Goal: Task Accomplishment & Management: Use online tool/utility

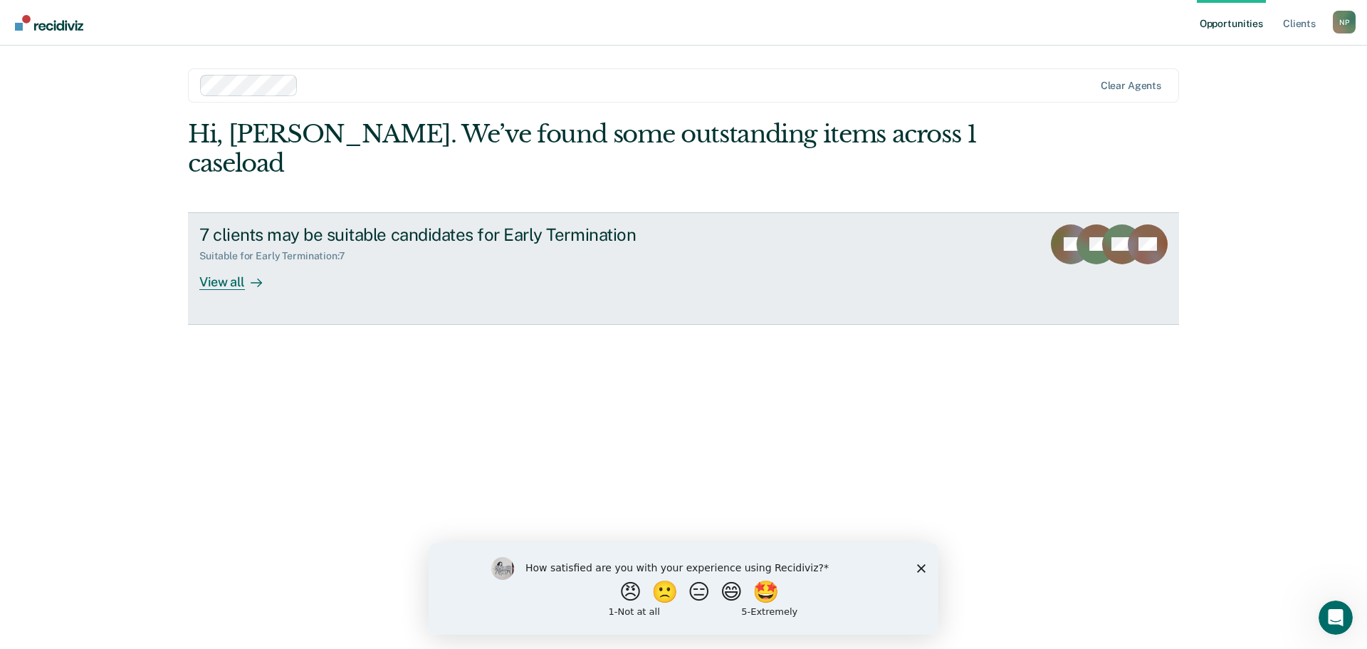
click at [214, 262] on div "View all" at bounding box center [239, 276] width 80 height 28
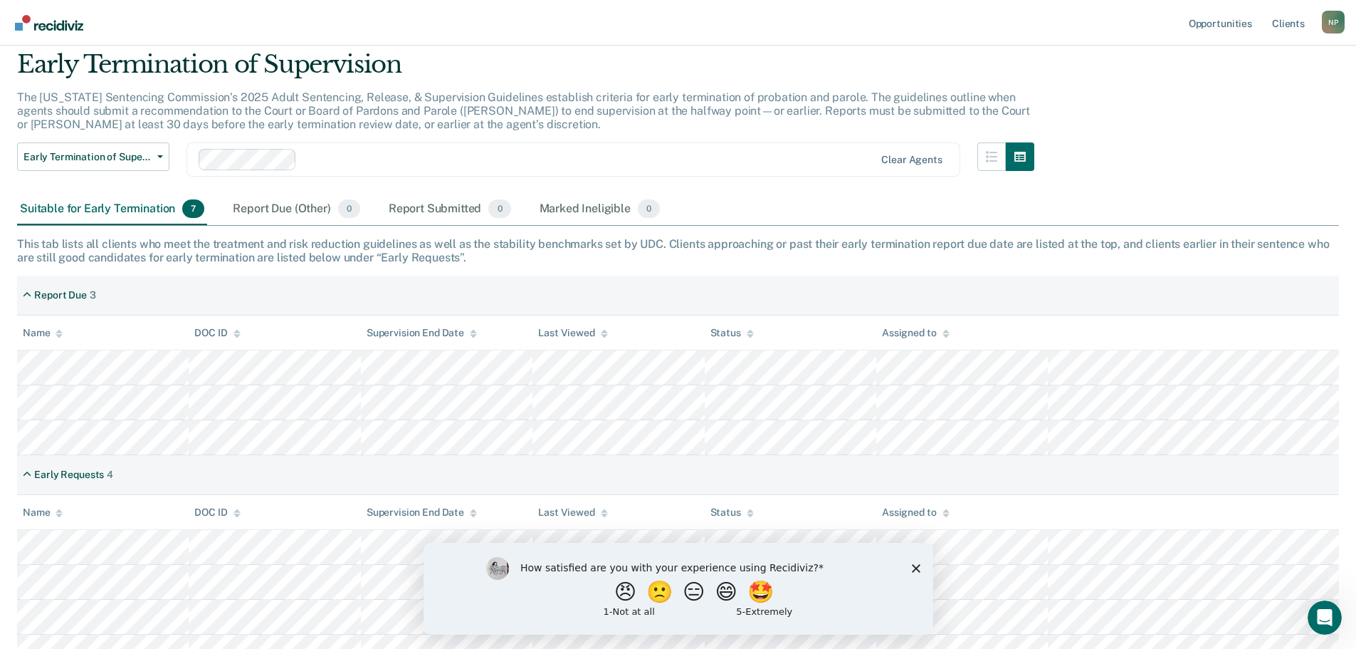
scroll to position [69, 0]
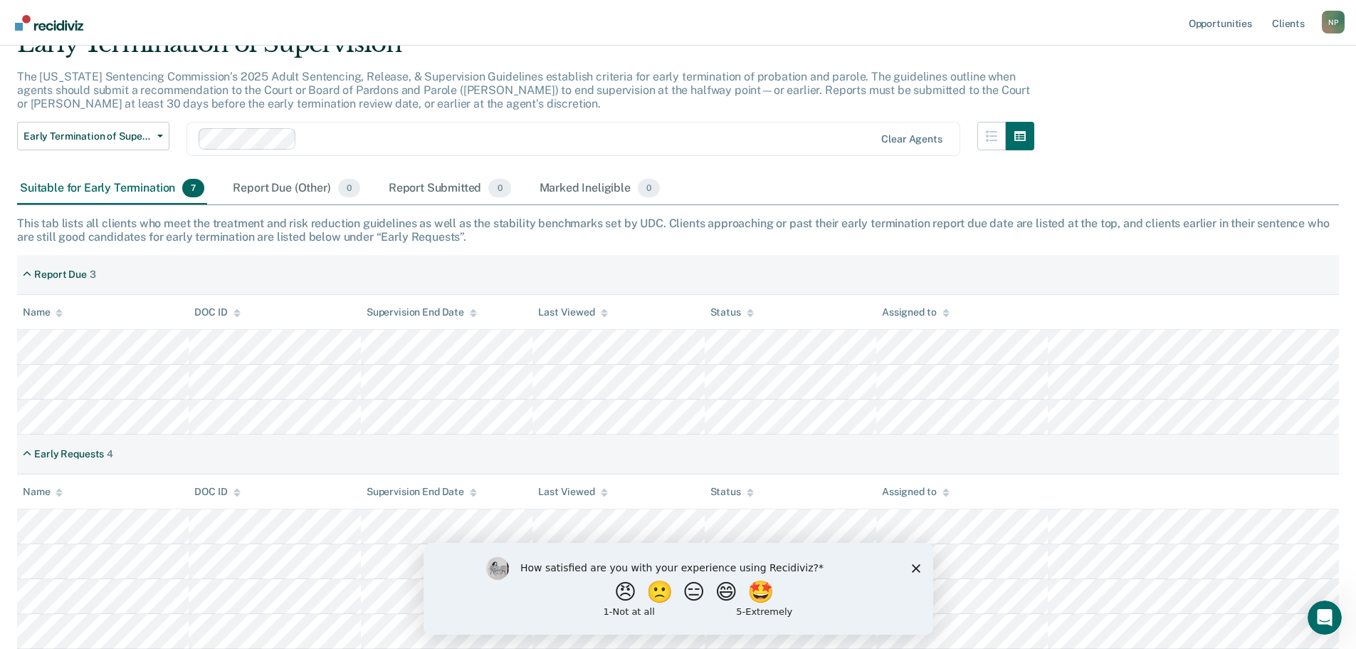
click at [916, 567] on polygon "Close survey" at bounding box center [915, 567] width 9 height 9
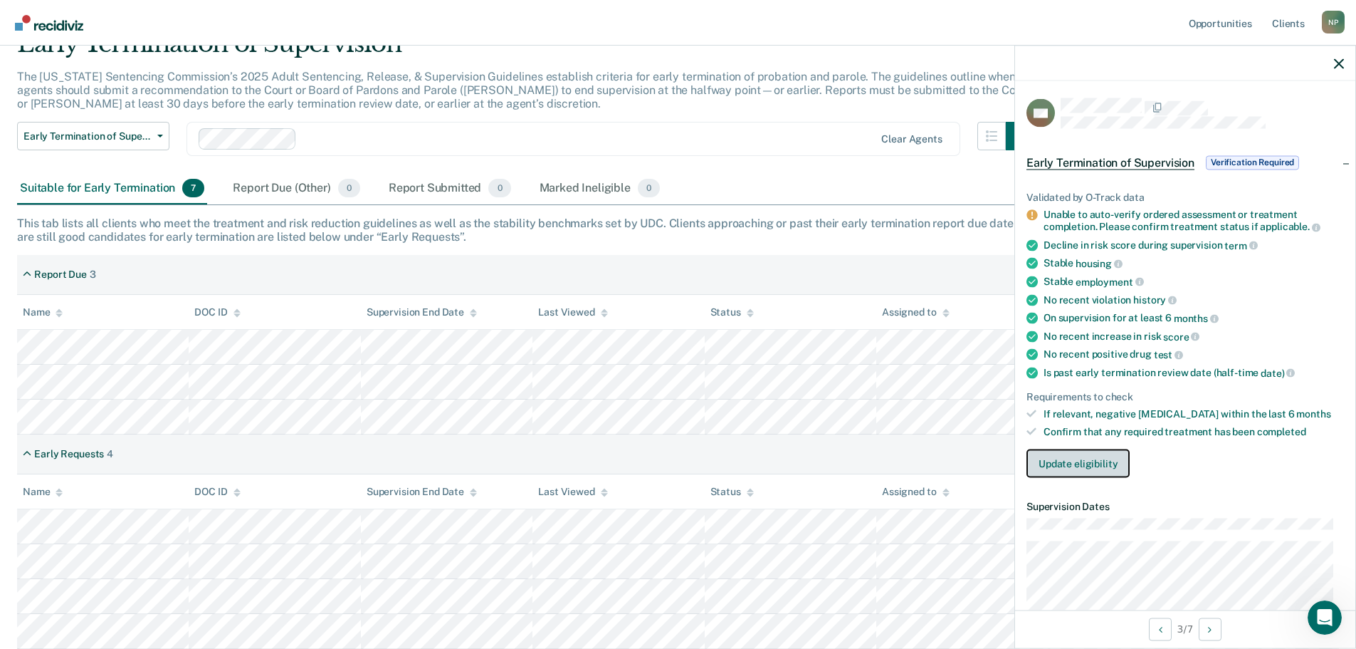
click at [1066, 458] on button "Update eligibility" at bounding box center [1078, 463] width 103 height 28
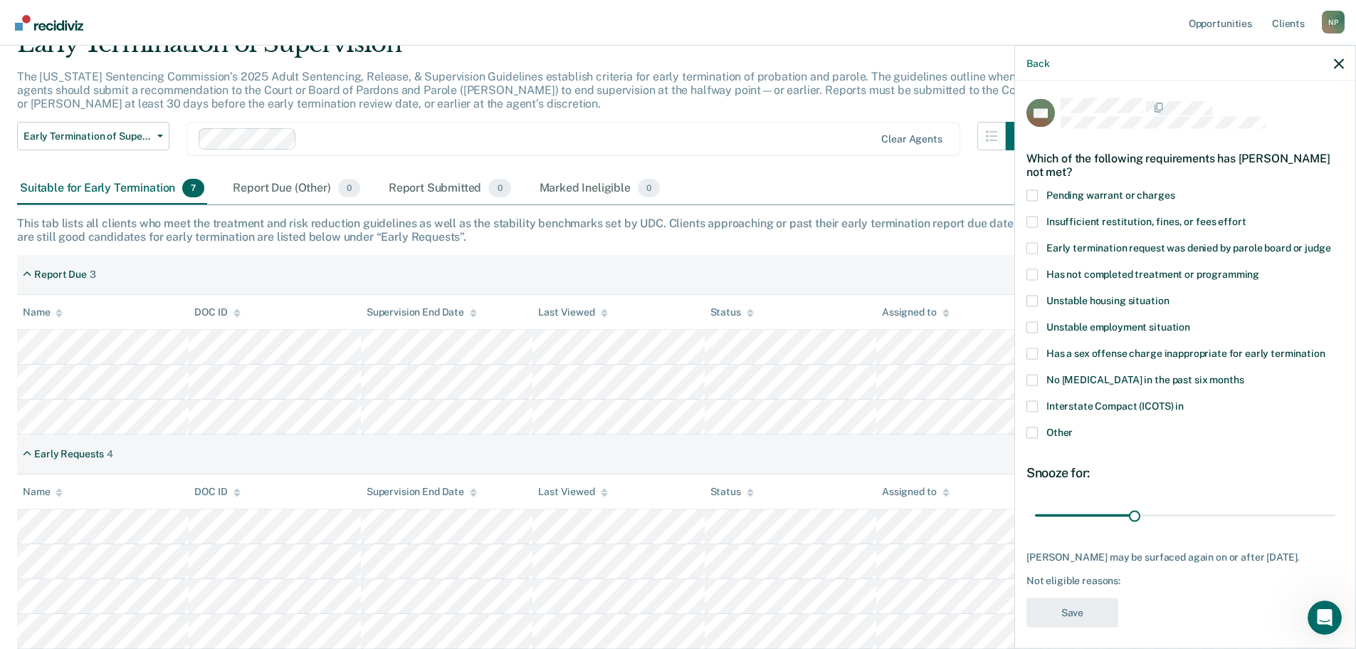
click at [1037, 276] on span at bounding box center [1032, 273] width 11 height 11
click at [1259, 268] on input "Has not completed treatment or programming" at bounding box center [1259, 268] width 0 height 0
drag, startPoint x: 1132, startPoint y: 512, endPoint x: 1329, endPoint y: 510, distance: 197.2
type input "90"
click at [1329, 510] on input "range" at bounding box center [1185, 515] width 300 height 25
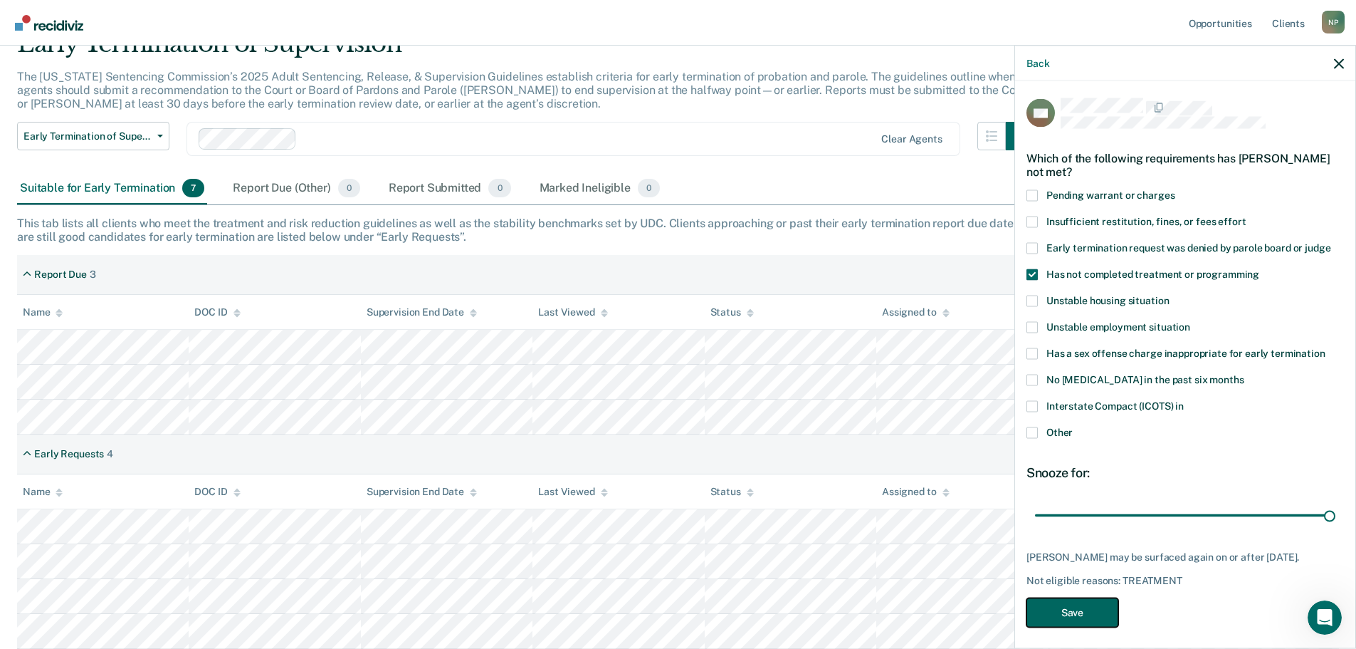
click at [1081, 622] on button "Save" at bounding box center [1073, 611] width 92 height 29
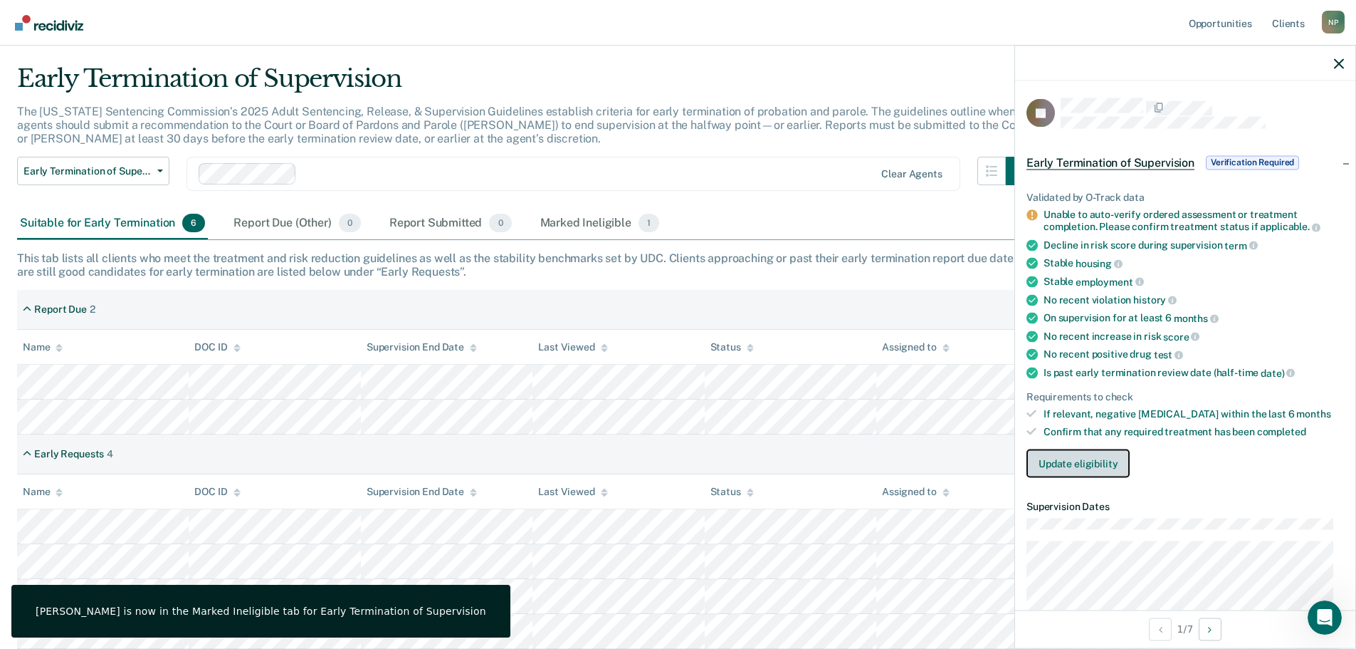
click at [1098, 461] on button "Update eligibility" at bounding box center [1078, 463] width 103 height 28
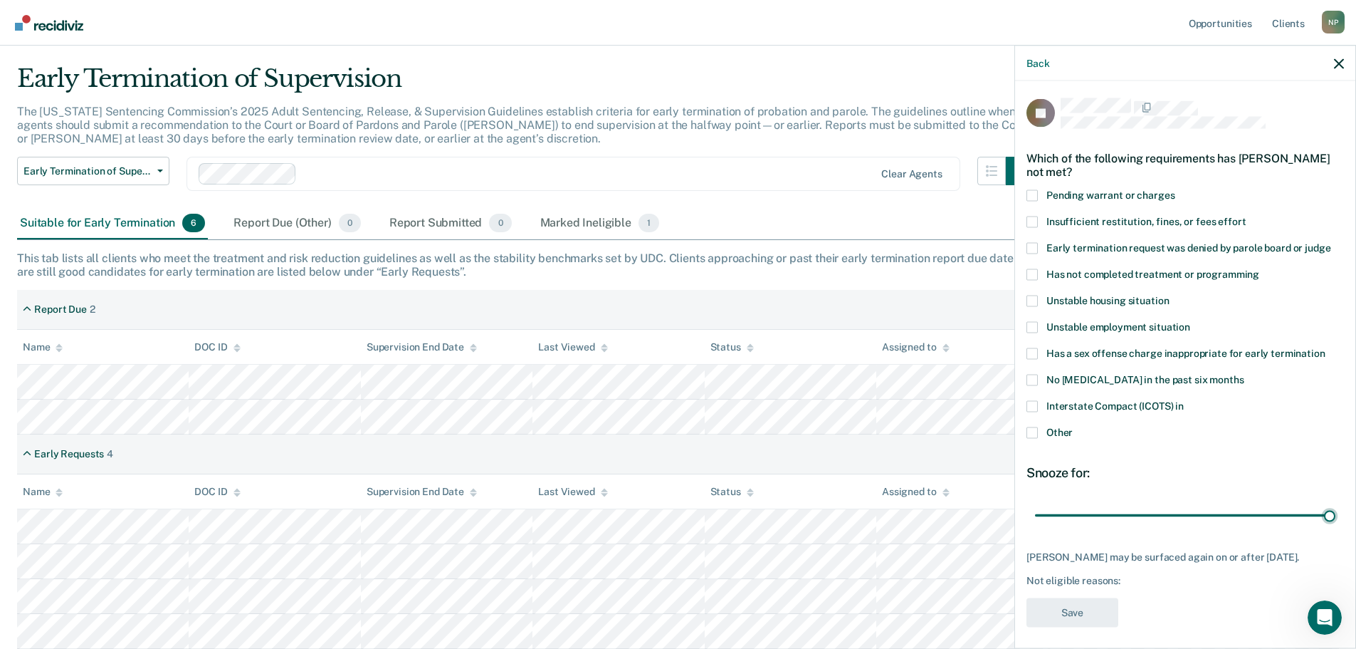
drag, startPoint x: 1133, startPoint y: 515, endPoint x: 1328, endPoint y: 513, distance: 195.8
type input "90"
click at [1336, 506] on input "range" at bounding box center [1185, 515] width 300 height 25
click at [1029, 276] on span at bounding box center [1032, 273] width 11 height 11
click at [1259, 268] on input "Has not completed treatment or programming" at bounding box center [1259, 268] width 0 height 0
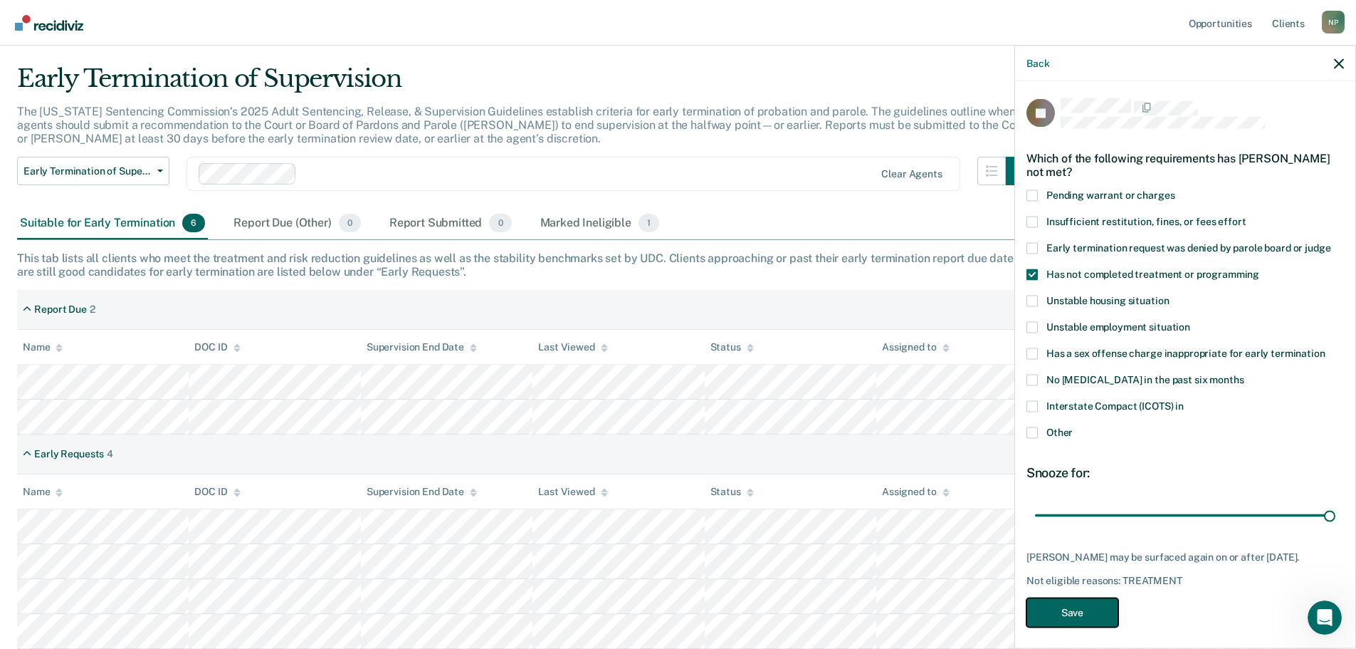
click at [1086, 612] on button "Save" at bounding box center [1073, 611] width 92 height 29
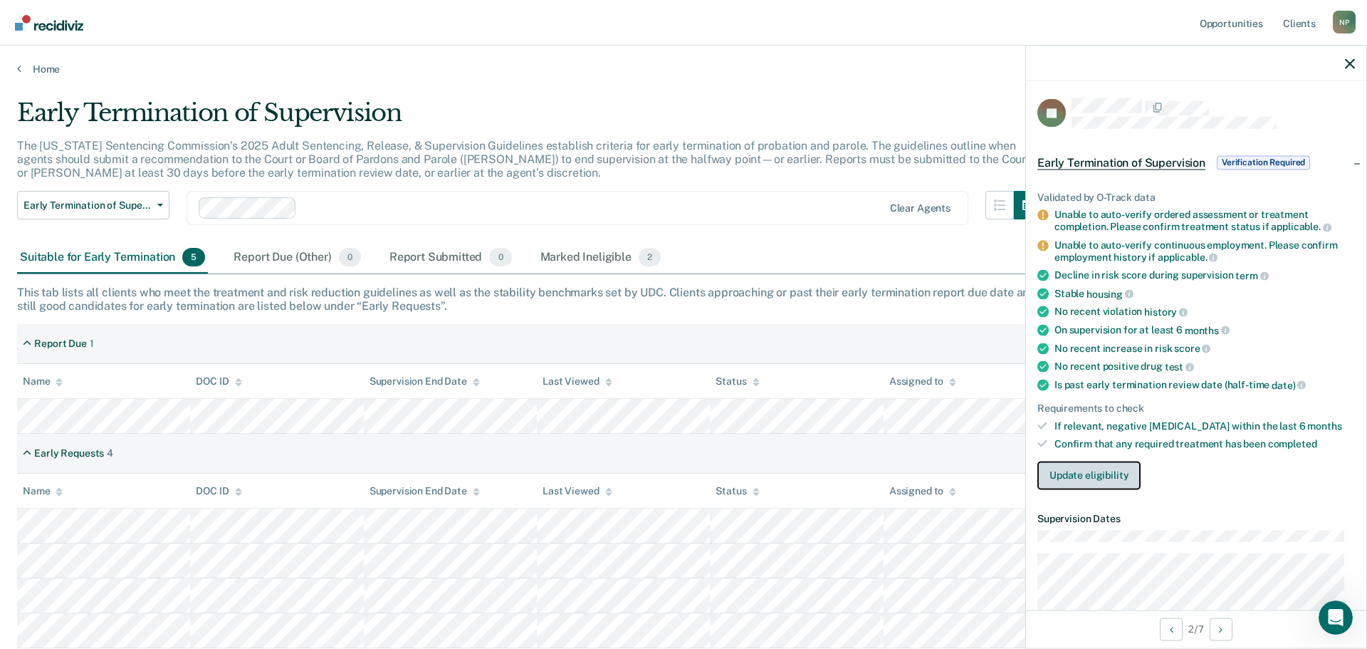
click at [1070, 474] on button "Update eligibility" at bounding box center [1088, 475] width 103 height 28
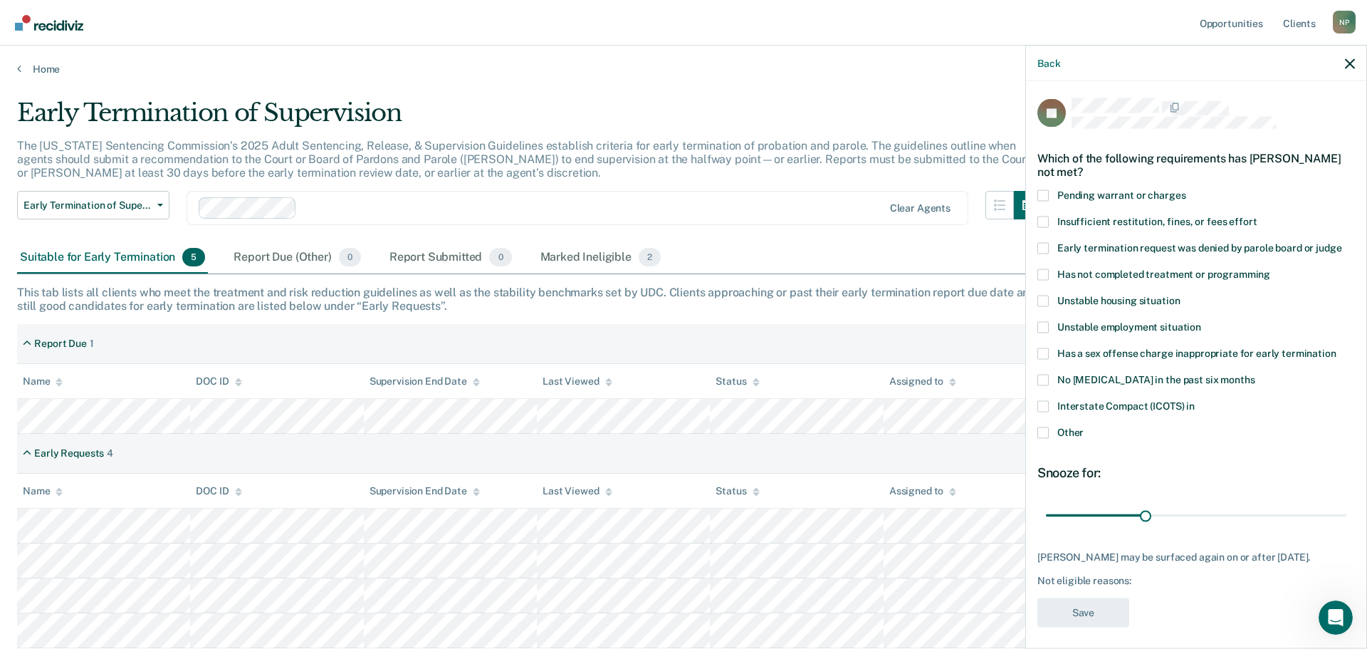
click at [1042, 325] on span at bounding box center [1042, 326] width 11 height 11
click at [1201, 321] on input "Unstable employment situation" at bounding box center [1201, 321] width 0 height 0
click at [1044, 271] on span at bounding box center [1042, 273] width 11 height 11
click at [1270, 268] on input "Has not completed treatment or programming" at bounding box center [1270, 268] width 0 height 0
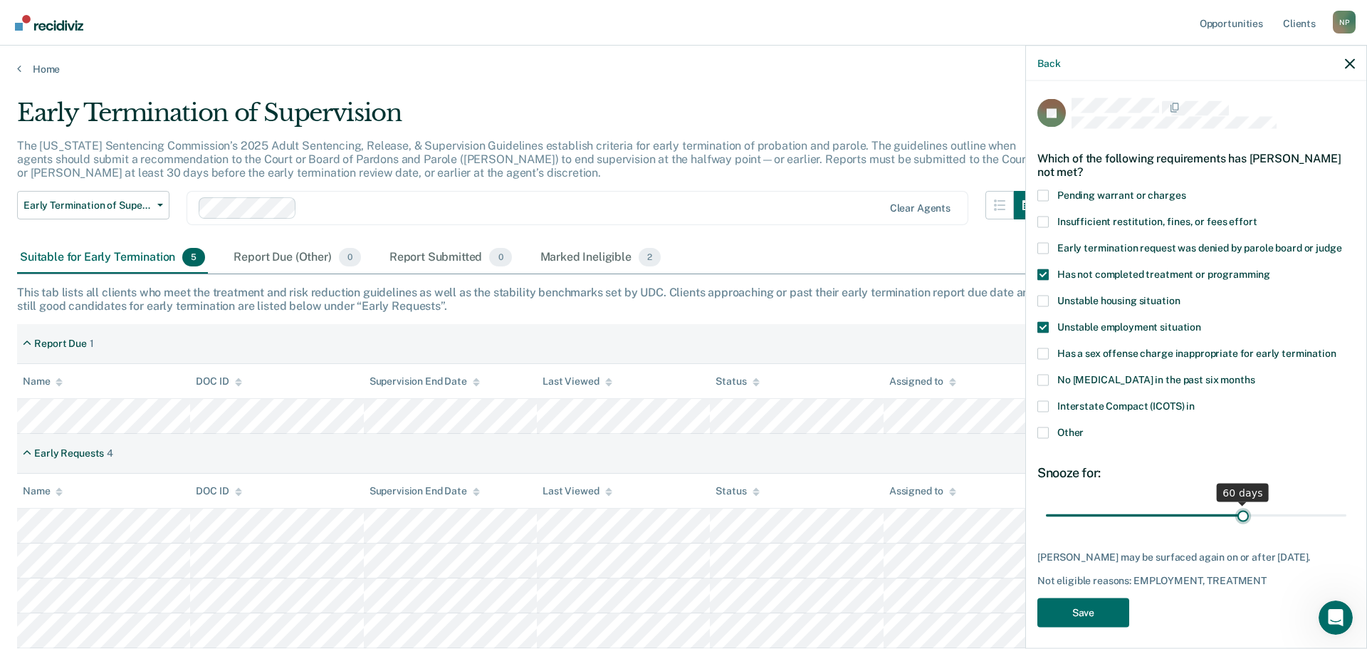
drag, startPoint x: 1143, startPoint y: 515, endPoint x: 1237, endPoint y: 508, distance: 93.6
type input "60"
click at [1237, 508] on input "range" at bounding box center [1196, 515] width 300 height 25
click at [1088, 626] on button "Save" at bounding box center [1083, 611] width 92 height 29
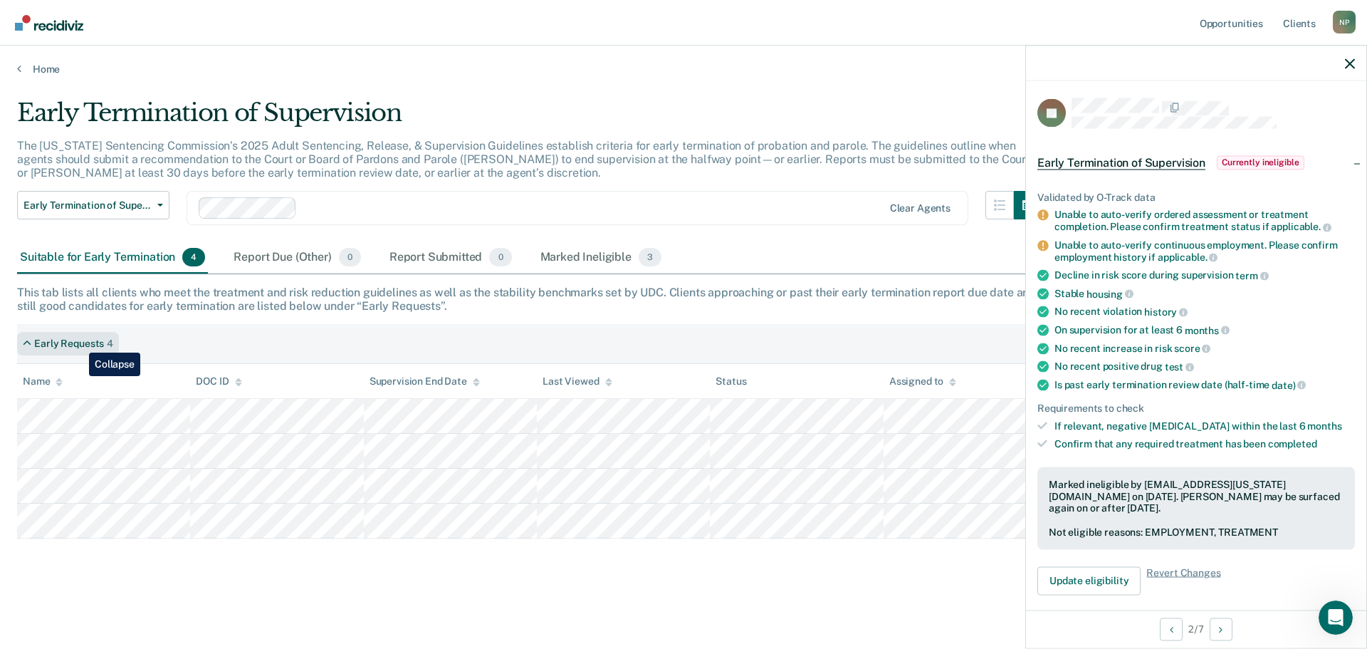
click at [78, 342] on div "Early Requests" at bounding box center [69, 343] width 70 height 12
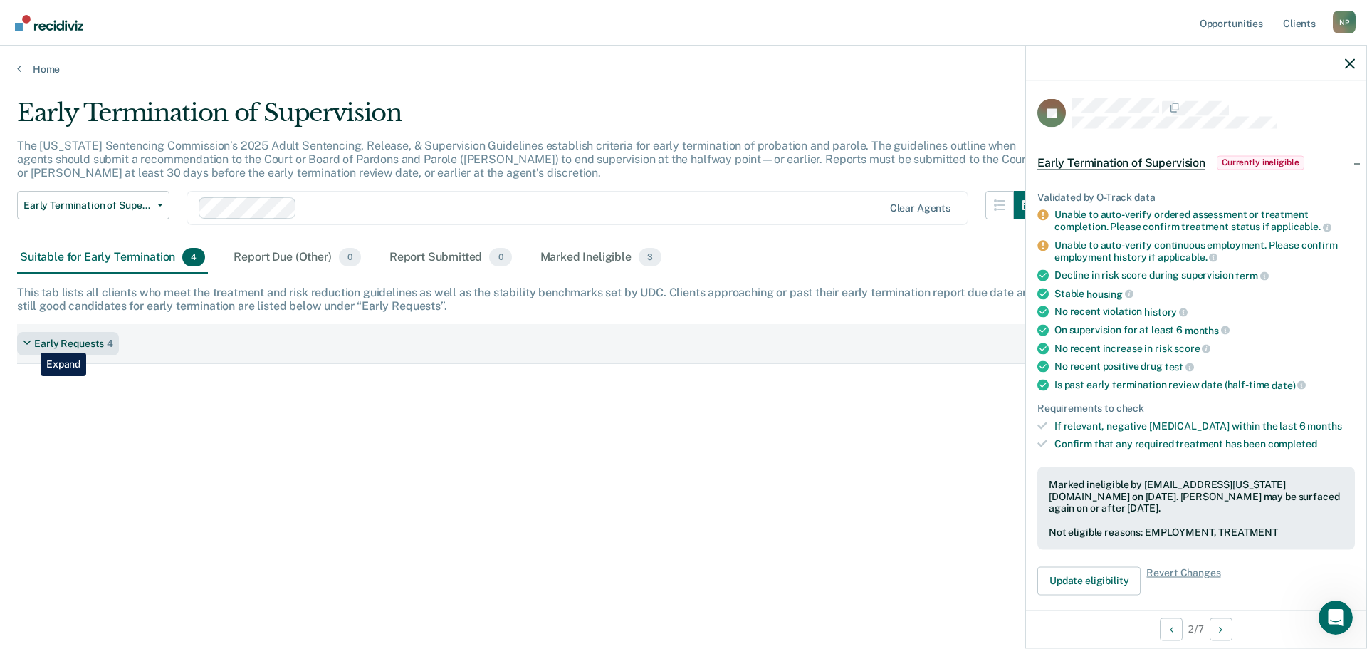
click at [30, 342] on icon at bounding box center [27, 343] width 9 height 12
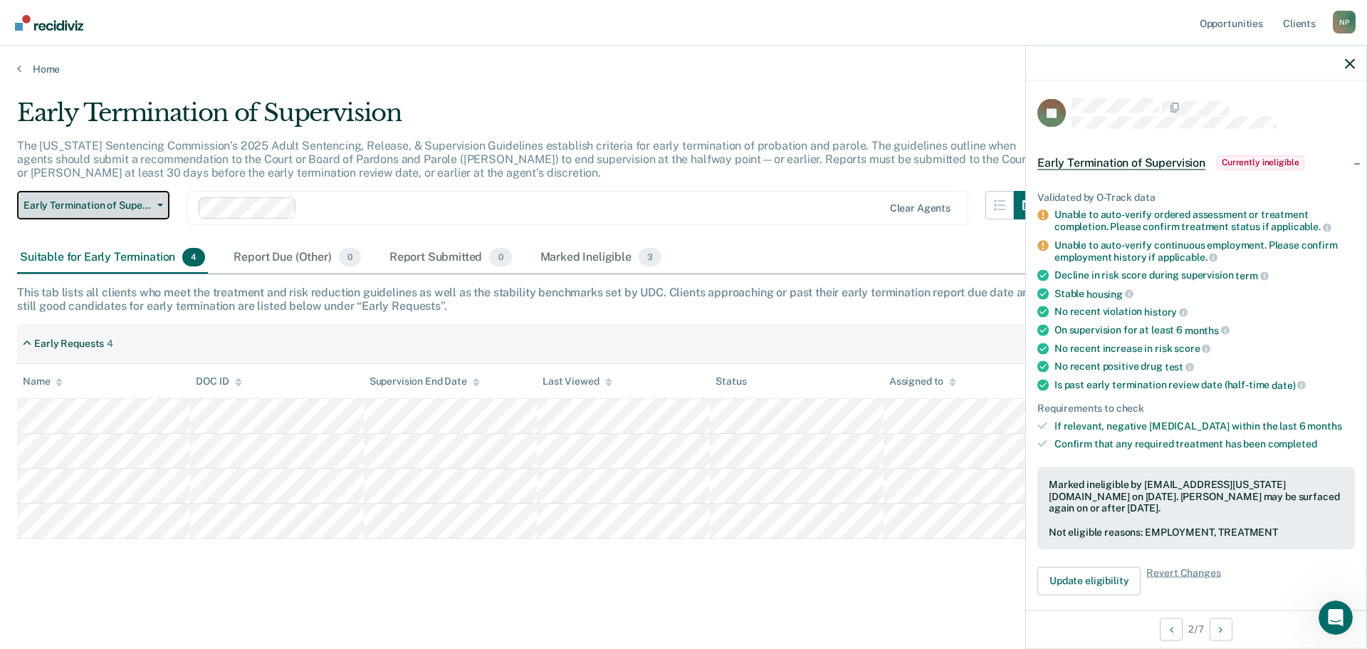
click at [159, 200] on button "Early Termination of Supervision" at bounding box center [93, 205] width 152 height 28
click at [1351, 64] on icon "button" at bounding box center [1350, 63] width 10 height 10
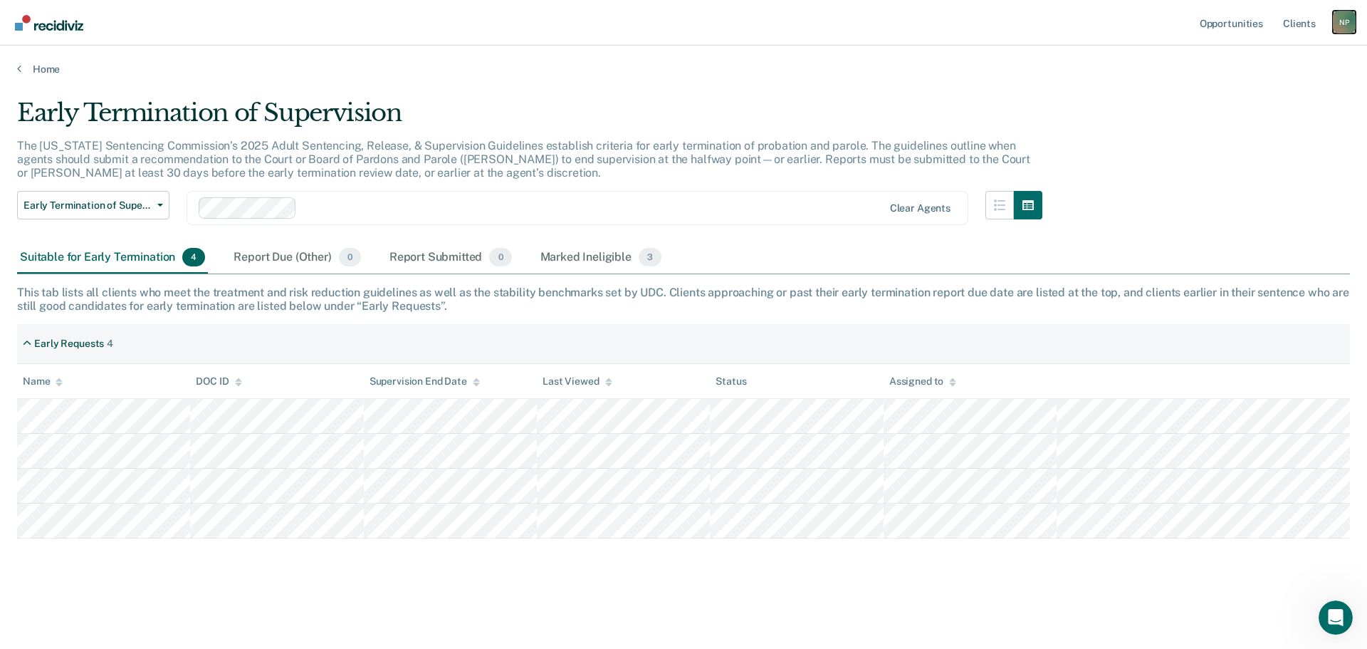
click at [1348, 15] on div "N P" at bounding box center [1344, 22] width 23 height 23
click at [1247, 97] on link "Log Out" at bounding box center [1286, 94] width 115 height 12
